Goal: Task Accomplishment & Management: Manage account settings

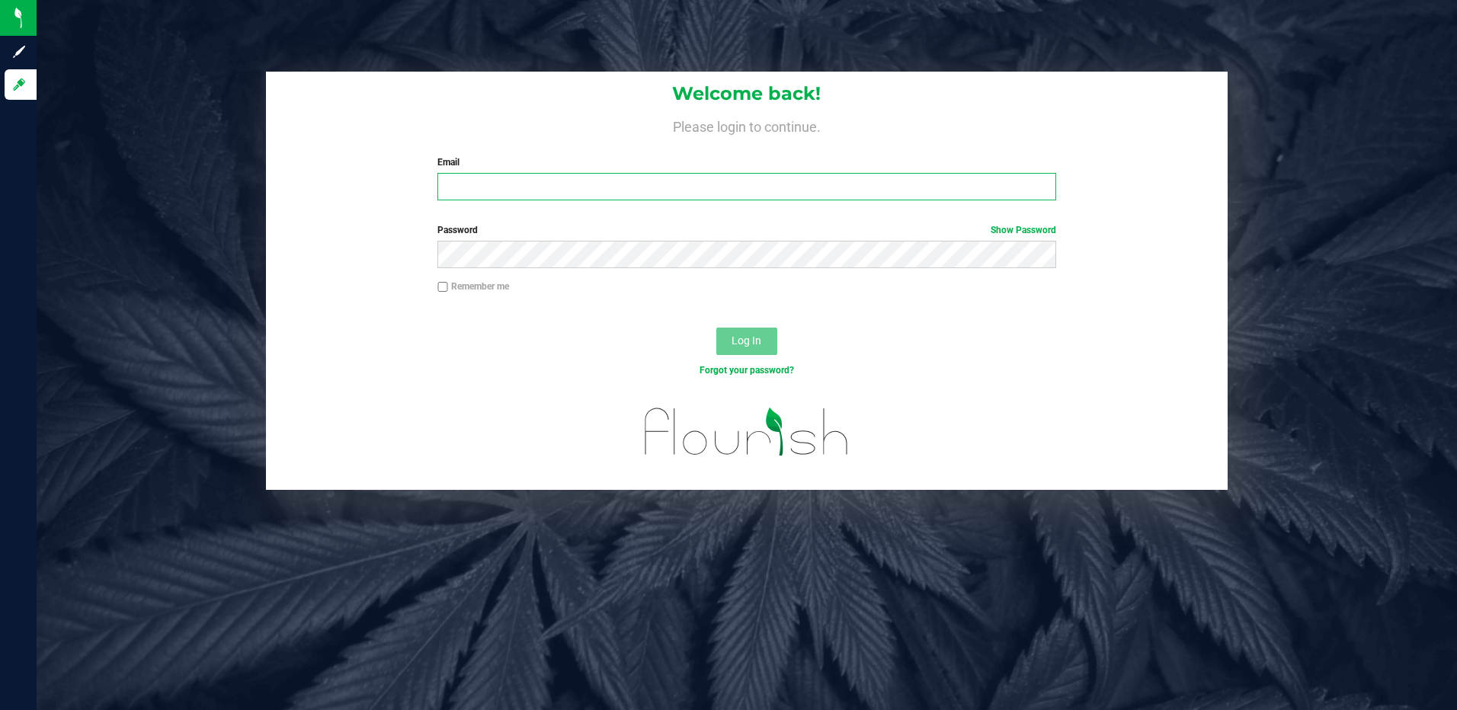
click at [506, 191] on input "Email" at bounding box center [746, 186] width 619 height 27
type input "[EMAIL_ADDRESS][DOMAIN_NAME]"
click at [716, 328] on button "Log In" at bounding box center [746, 341] width 61 height 27
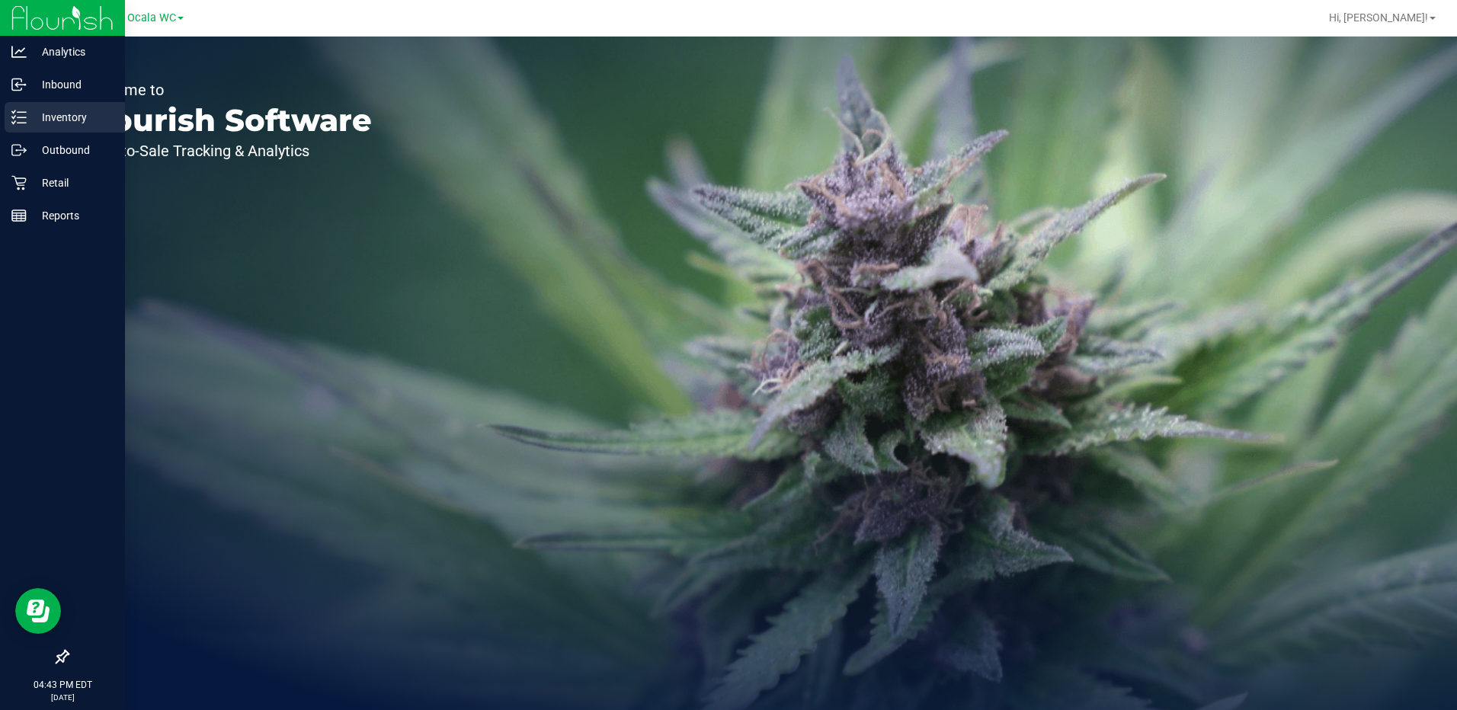
click at [85, 113] on p "Inventory" at bounding box center [72, 117] width 91 height 18
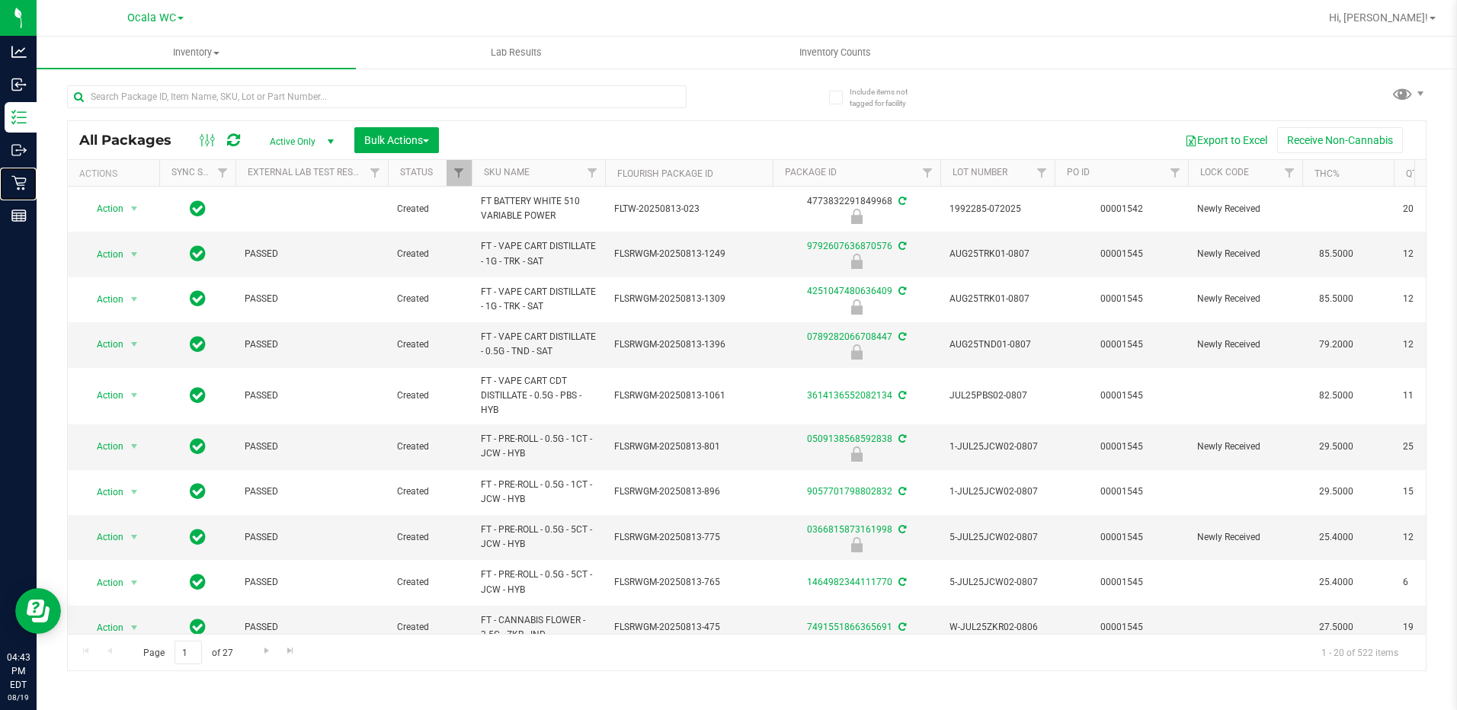
click at [24, 191] on div "Retail" at bounding box center [21, 183] width 32 height 30
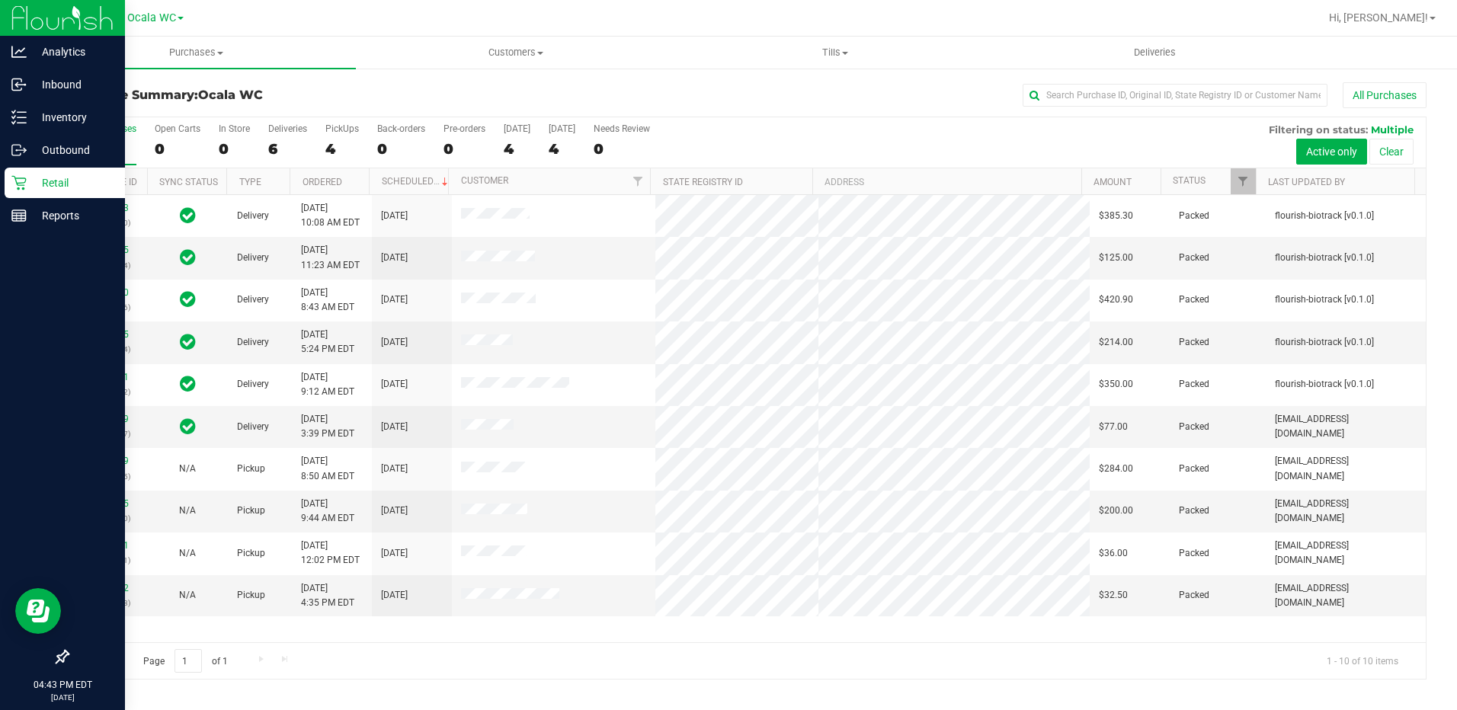
click at [46, 192] on div "Retail" at bounding box center [65, 183] width 120 height 30
click at [31, 215] on p "Reports" at bounding box center [72, 215] width 91 height 18
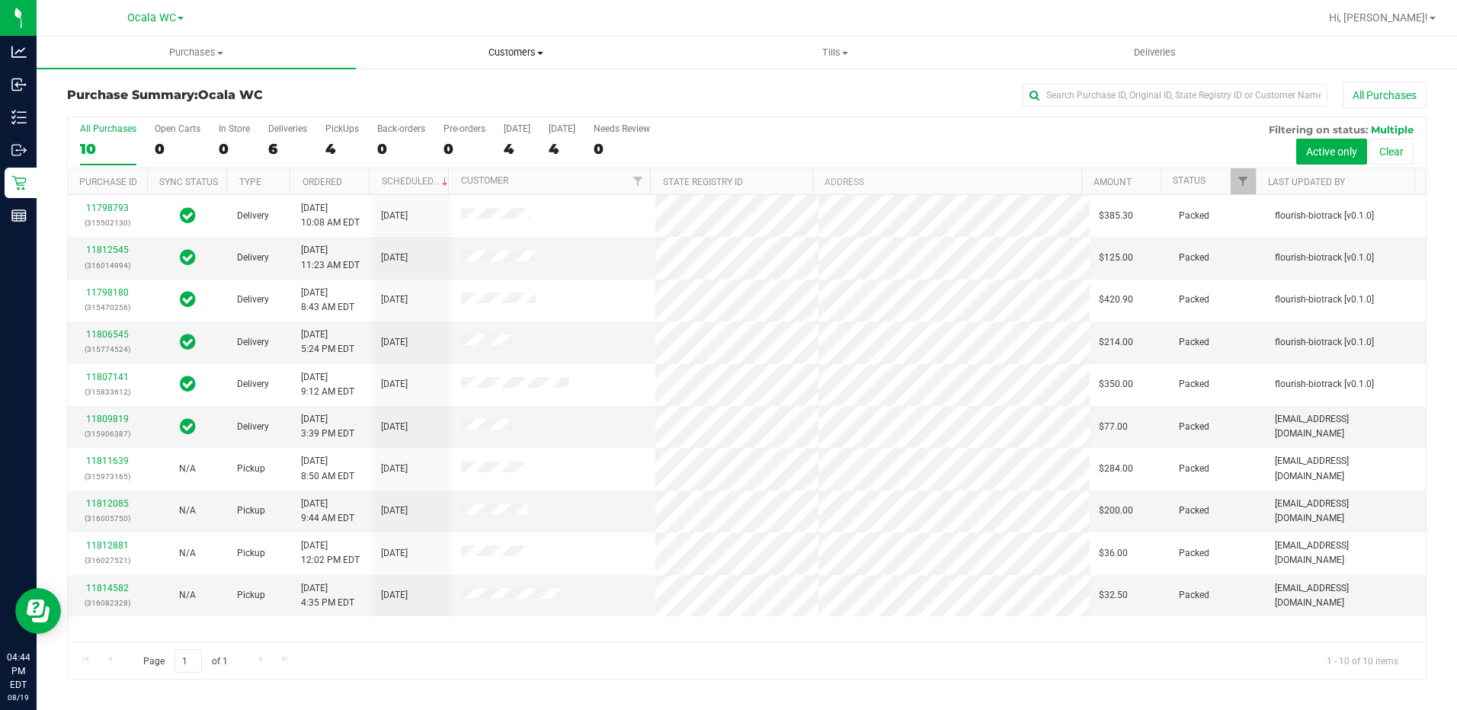
click at [513, 54] on span "Customers" at bounding box center [516, 53] width 318 height 14
click at [688, 25] on div at bounding box center [796, 18] width 1046 height 30
click at [840, 44] on uib-tab-heading "Tills Manage tills Reconcile e-payments" at bounding box center [836, 52] width 318 height 30
click at [745, 44] on uib-tab-heading "Tills Manage tills Reconcile e-payments" at bounding box center [835, 53] width 319 height 32
click at [837, 50] on span "Tills" at bounding box center [835, 53] width 319 height 14
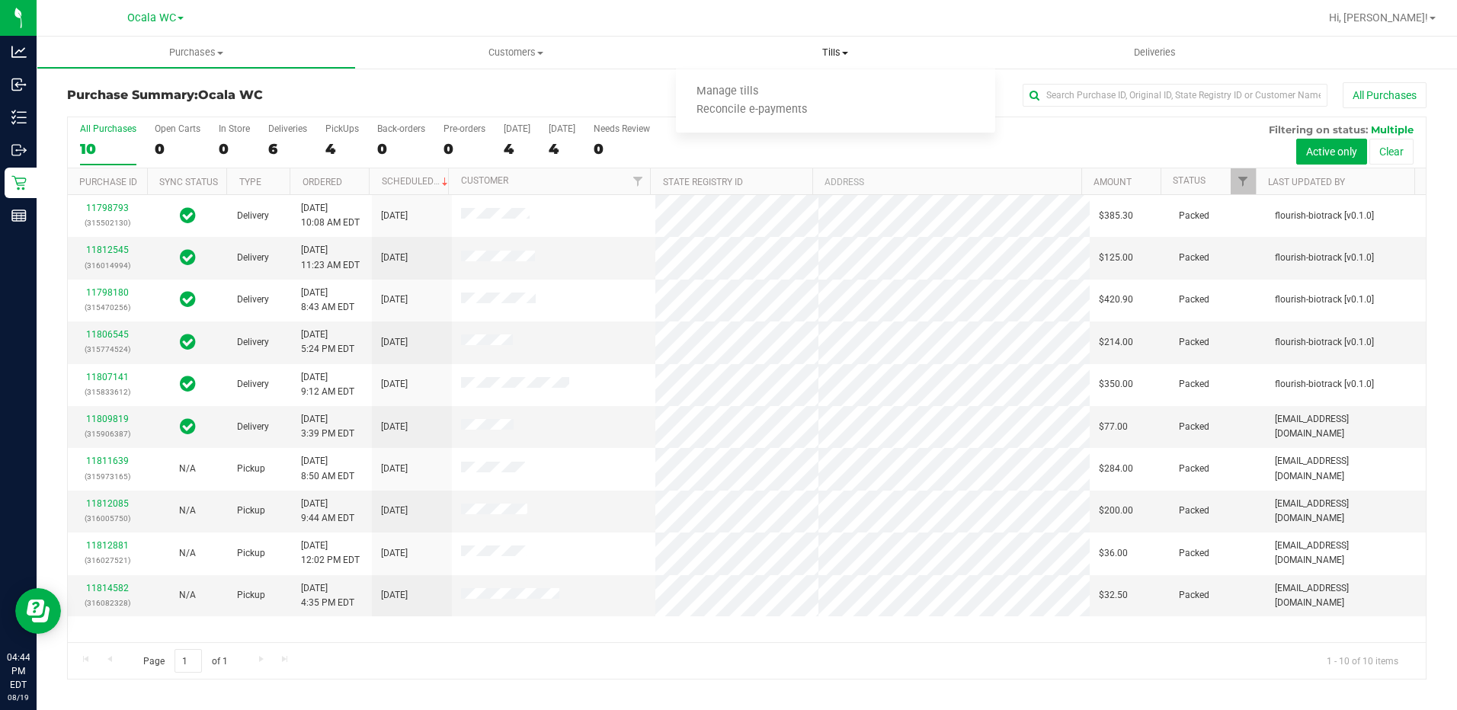
click at [834, 51] on span "Tills" at bounding box center [835, 53] width 319 height 14
click at [735, 98] on span "Manage tills" at bounding box center [727, 91] width 103 height 13
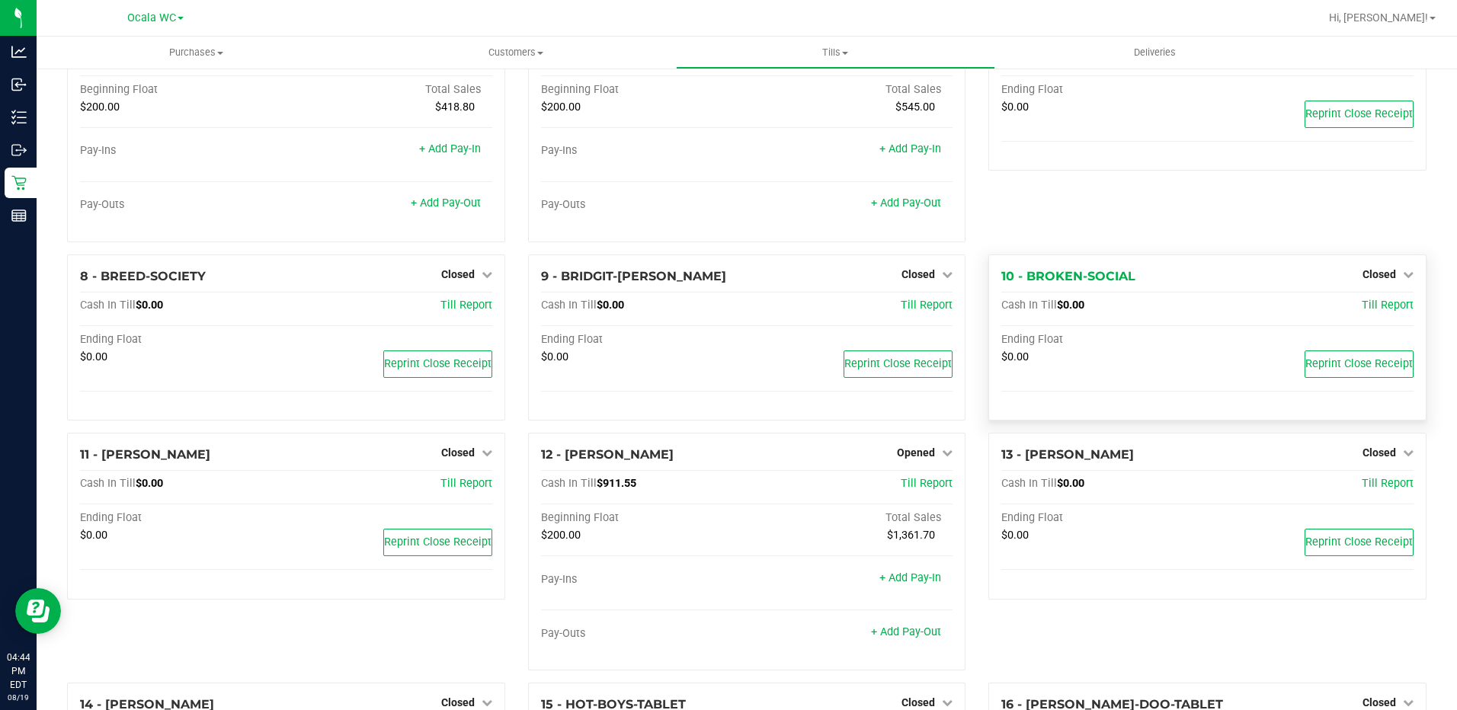
scroll to position [381, 0]
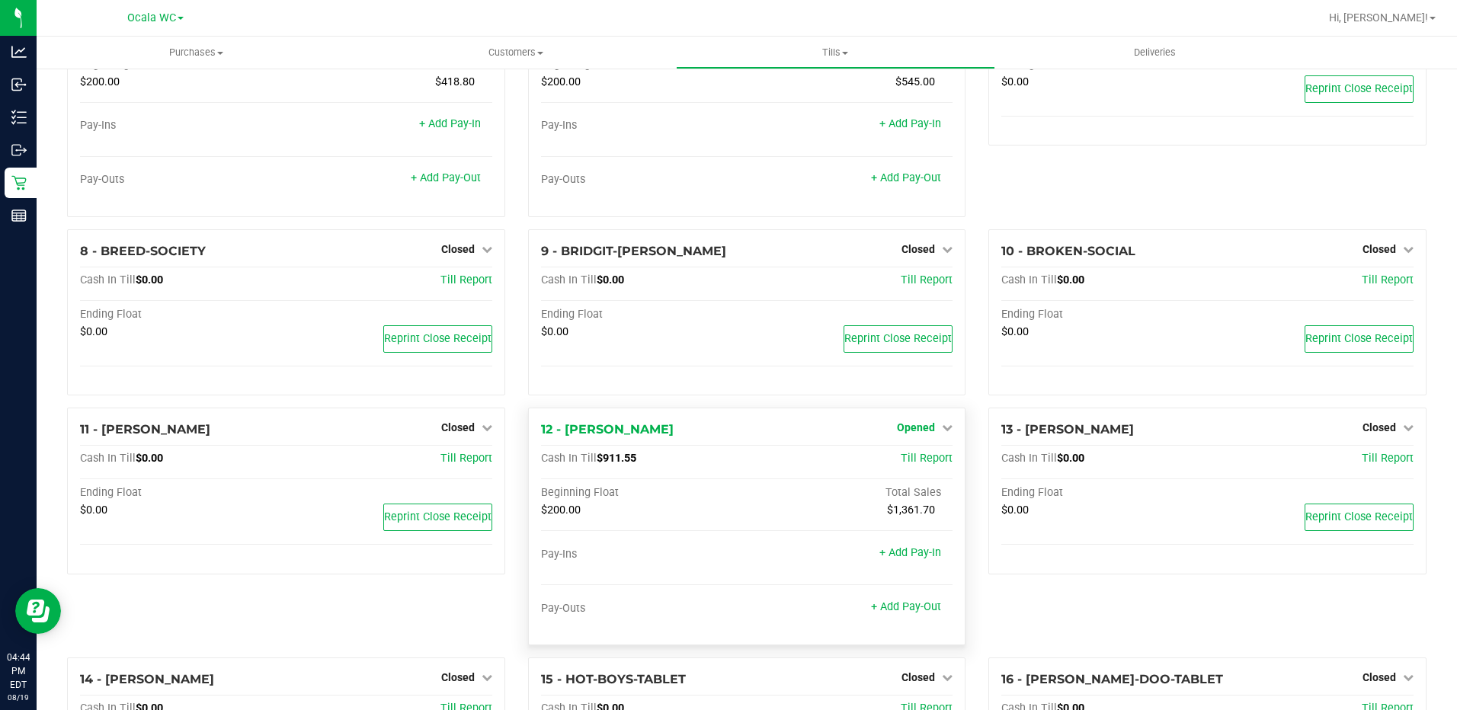
click at [898, 426] on span "Opened" at bounding box center [916, 427] width 38 height 12
click at [919, 462] on link "Close Till" at bounding box center [917, 459] width 41 height 12
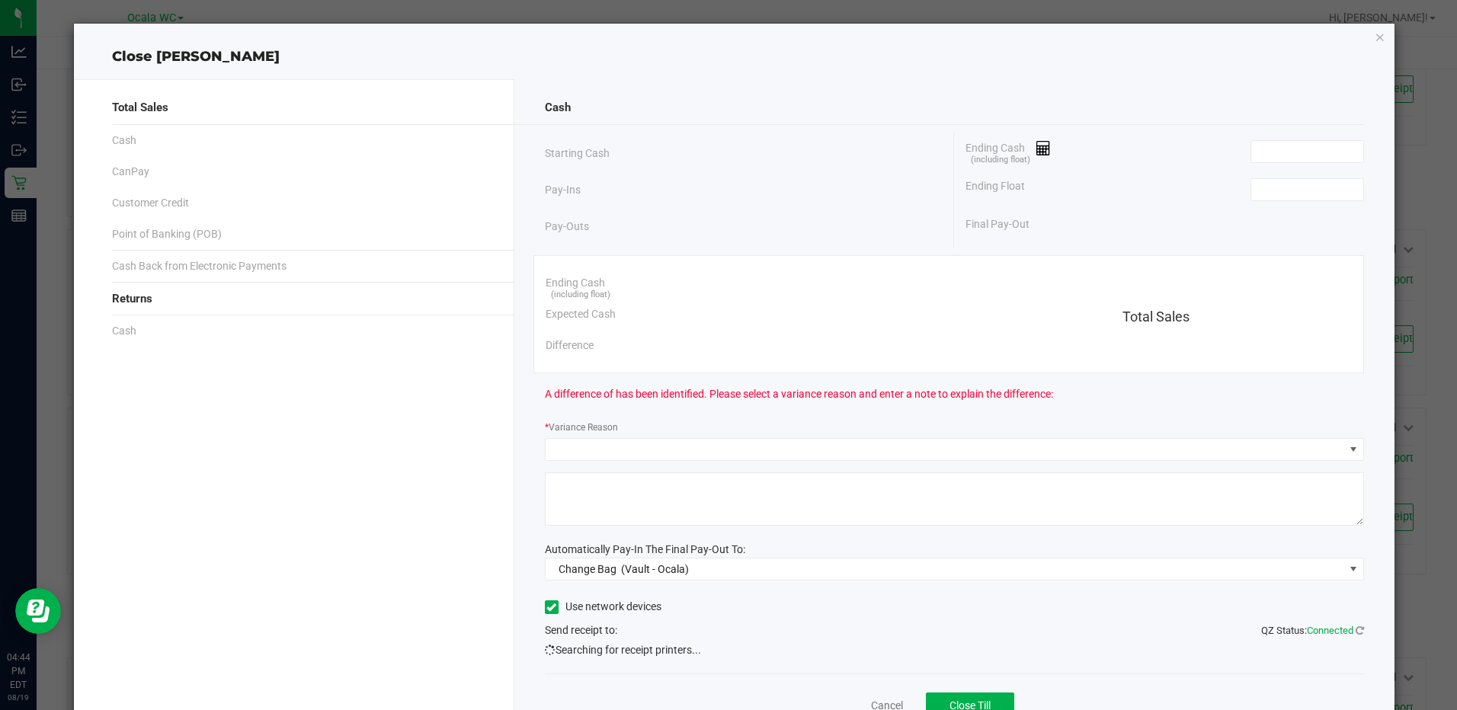
click at [1305, 166] on div "Ending Cash (including float)" at bounding box center [1164, 152] width 398 height 38
drag, startPoint x: 1302, startPoint y: 154, endPoint x: 1313, endPoint y: 166, distance: 16.2
click at [1304, 159] on input at bounding box center [1307, 151] width 112 height 21
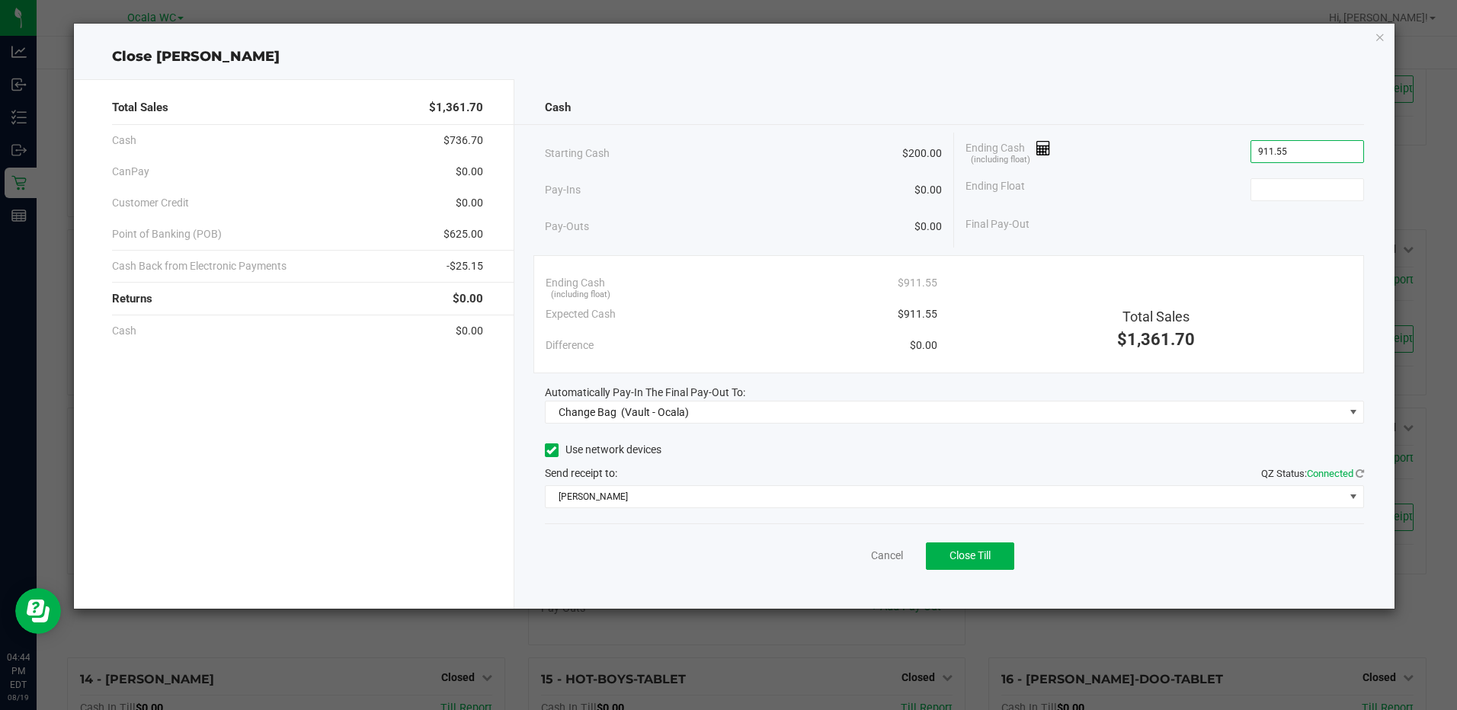
type input "$911.55"
click at [1185, 222] on div "Final Pay-Out" at bounding box center [1164, 224] width 398 height 31
click at [1279, 193] on input at bounding box center [1307, 189] width 112 height 21
type input "$200.00"
click at [1153, 138] on div "Ending Cash (including float) $911.55" at bounding box center [1164, 152] width 398 height 38
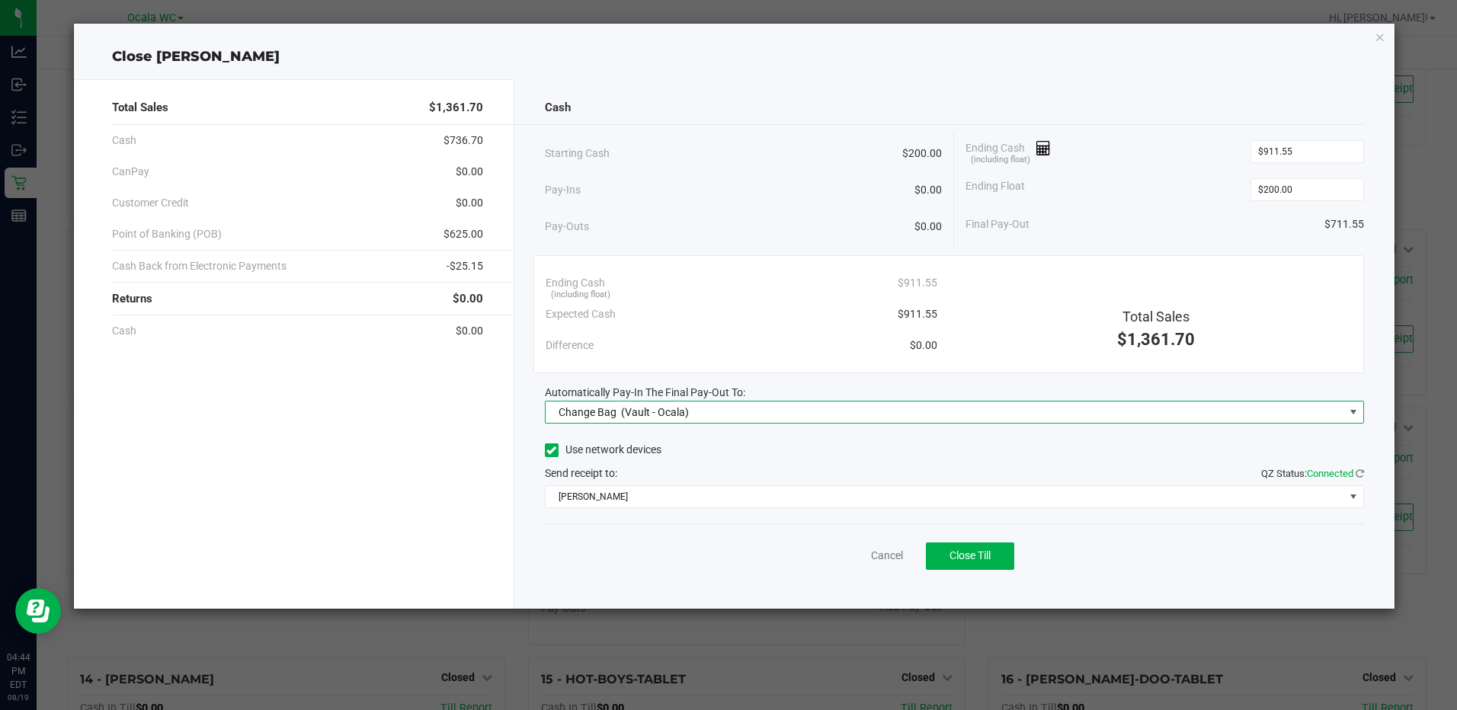
click at [671, 420] on div "Change Bag (Vault - Ocala)" at bounding box center [621, 411] width 138 height 27
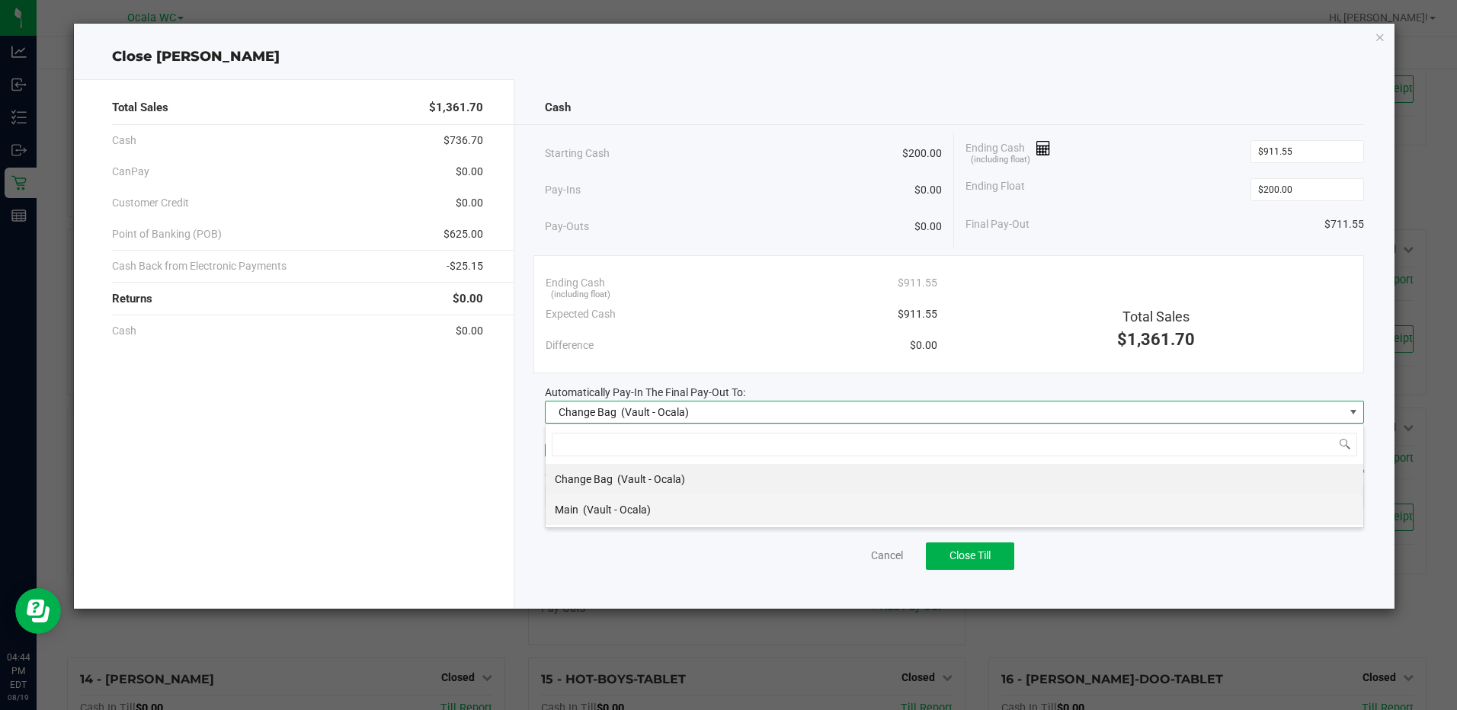
click at [616, 517] on div "Main (Vault - Ocala)" at bounding box center [603, 509] width 96 height 27
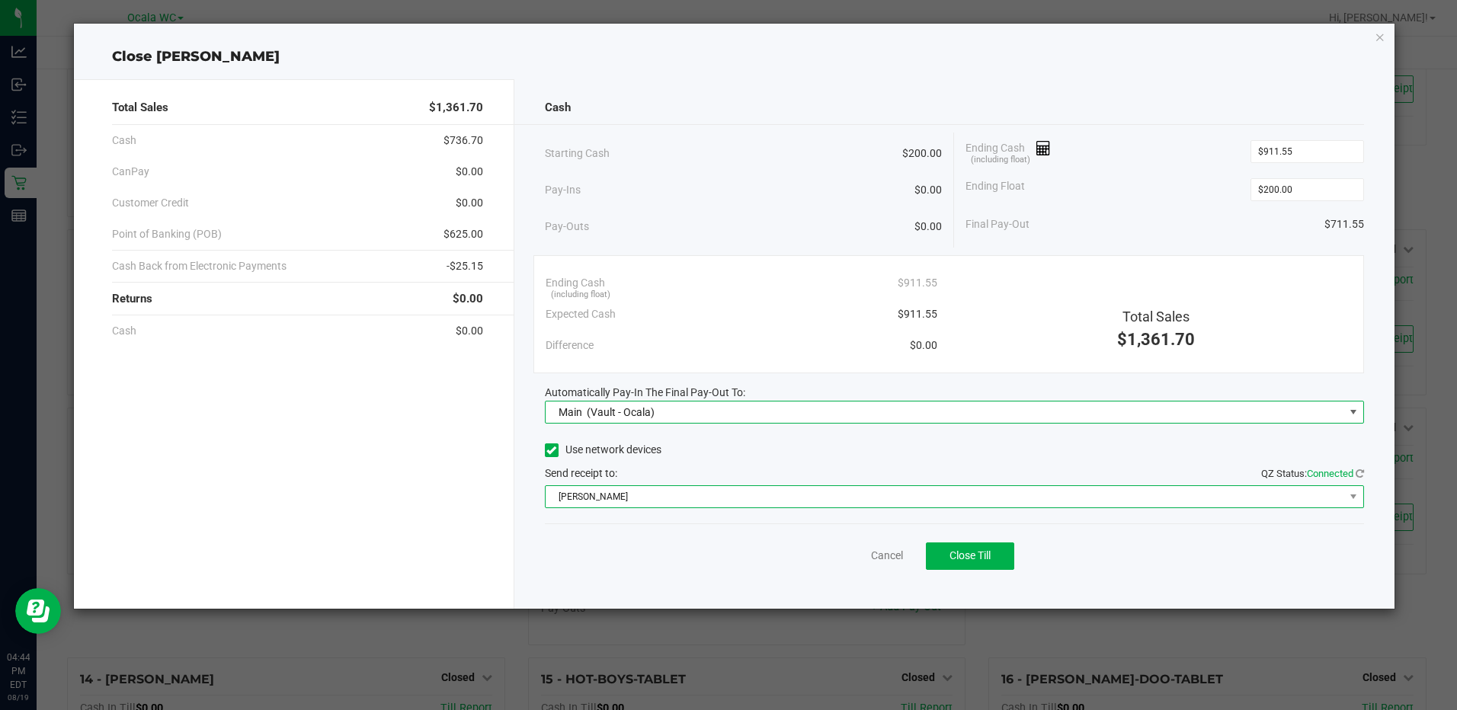
click at [613, 501] on span "[PERSON_NAME]" at bounding box center [944, 496] width 798 height 21
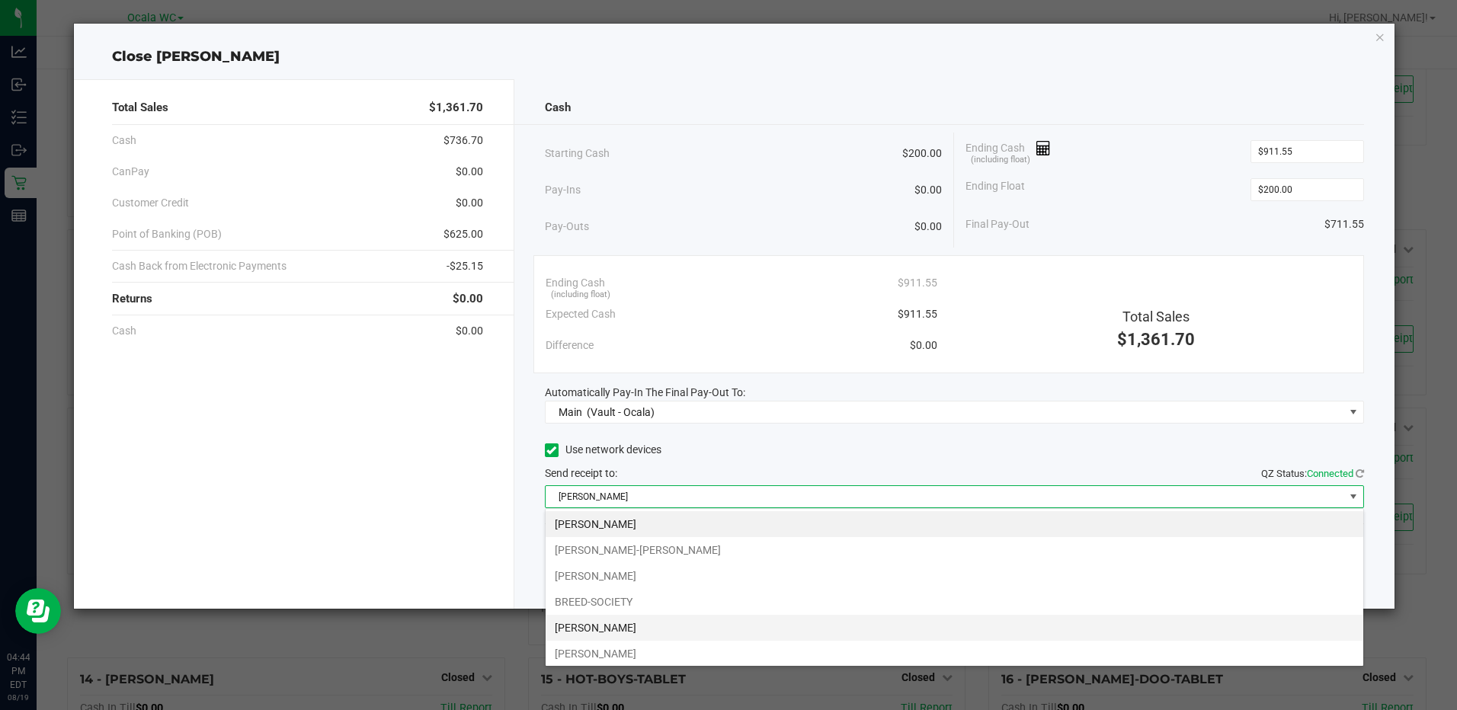
click at [580, 626] on li "[PERSON_NAME]" at bounding box center [953, 628] width 817 height 26
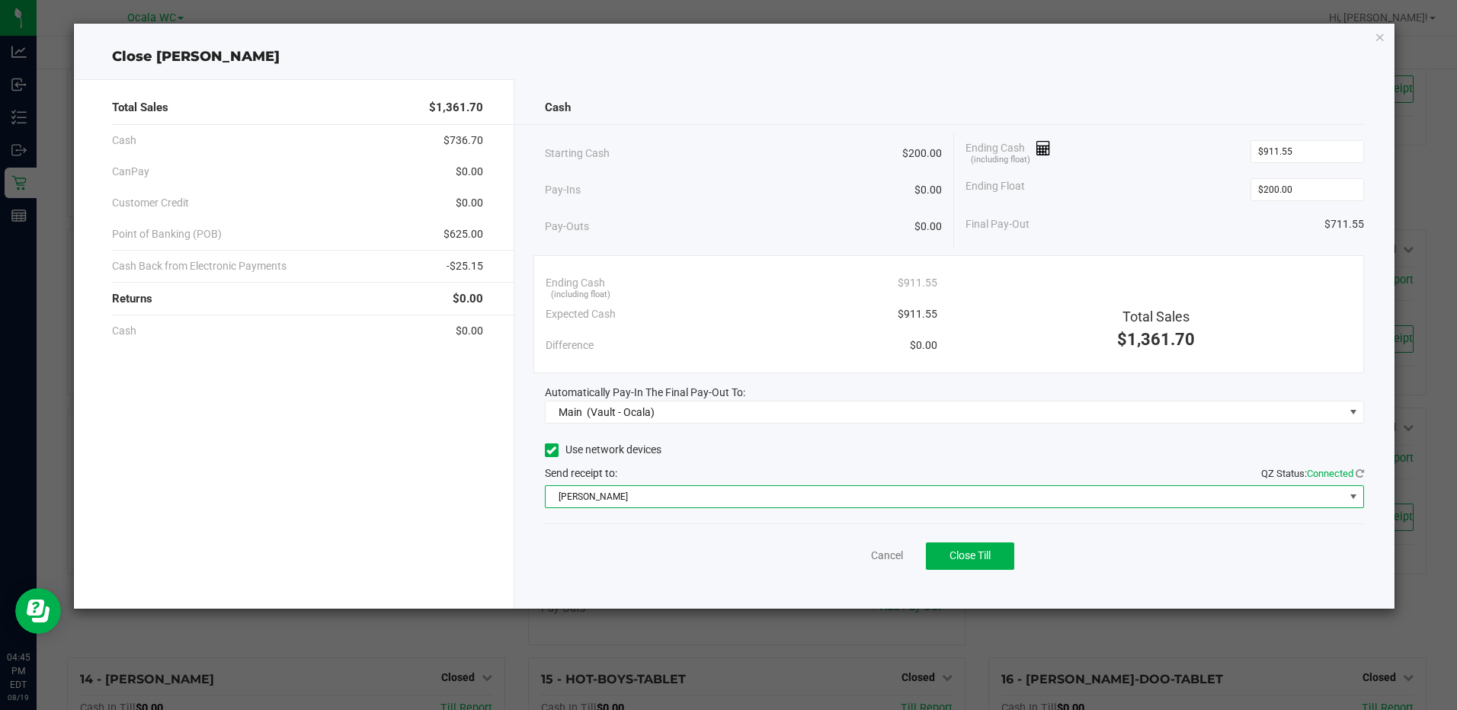
click at [612, 555] on div "Cancel Close Till" at bounding box center [954, 552] width 819 height 59
click at [969, 559] on span "Close Till" at bounding box center [969, 555] width 41 height 12
click at [718, 565] on div "Dismiss Reprint Closing Receipt" at bounding box center [954, 552] width 819 height 59
click at [857, 558] on link "Dismiss" at bounding box center [853, 556] width 37 height 16
